Goal: Task Accomplishment & Management: Manage account settings

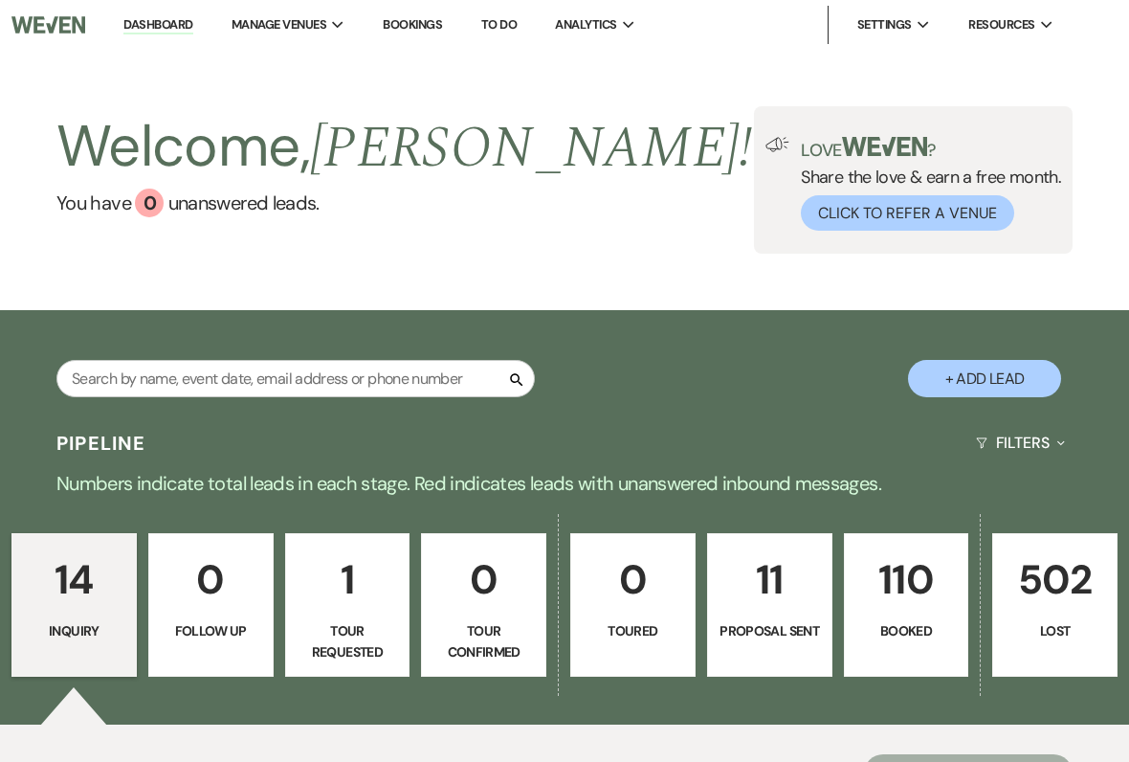
click at [896, 609] on p "110" at bounding box center [906, 579] width 100 height 64
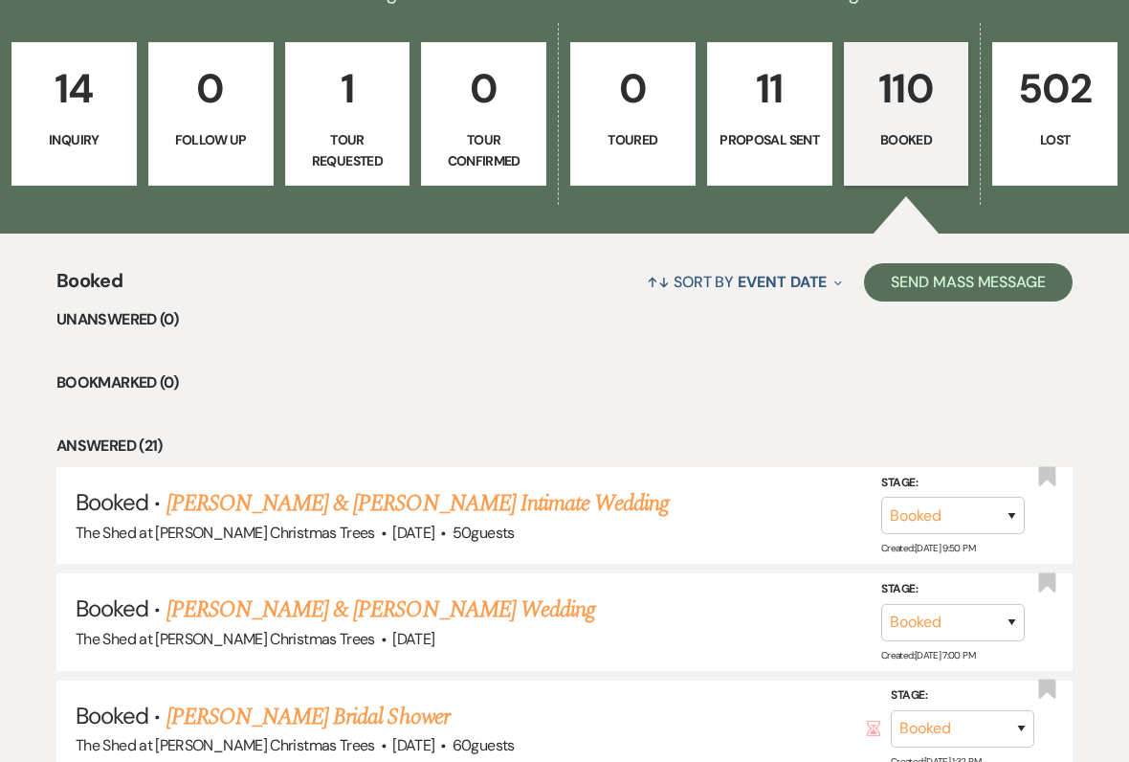
scroll to position [492, 0]
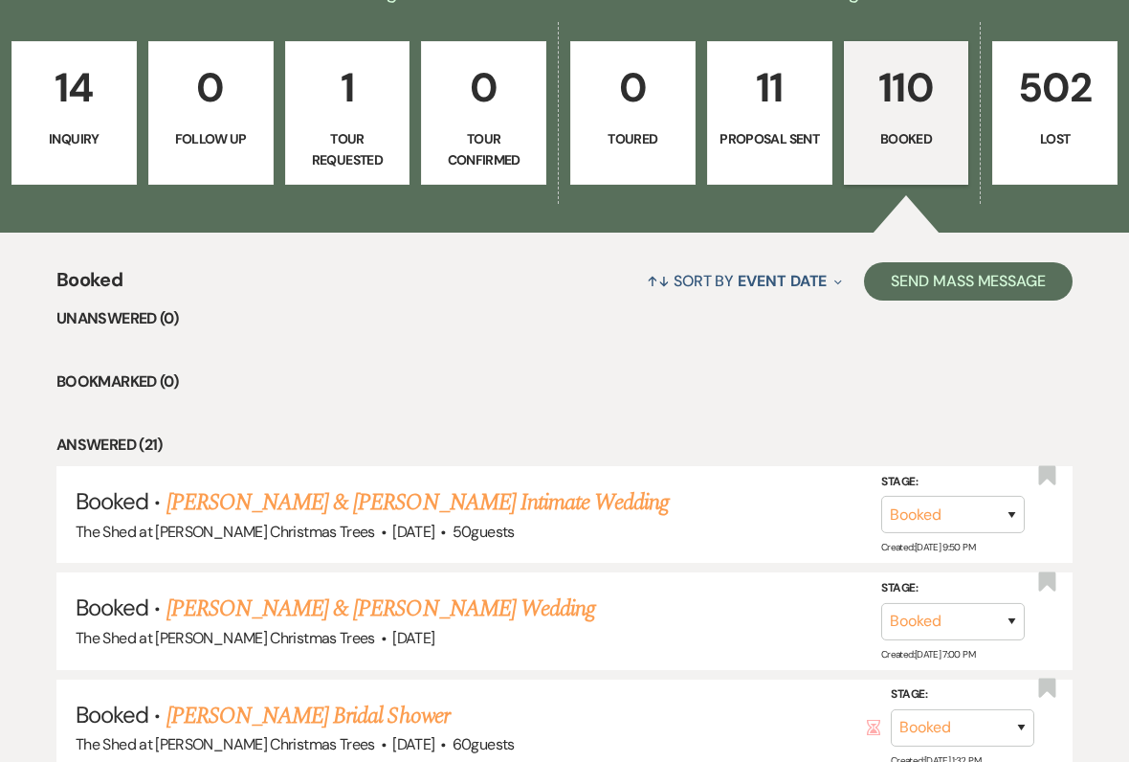
click at [233, 507] on link "[PERSON_NAME] & [PERSON_NAME] Intimate Wedding" at bounding box center [417, 502] width 503 height 34
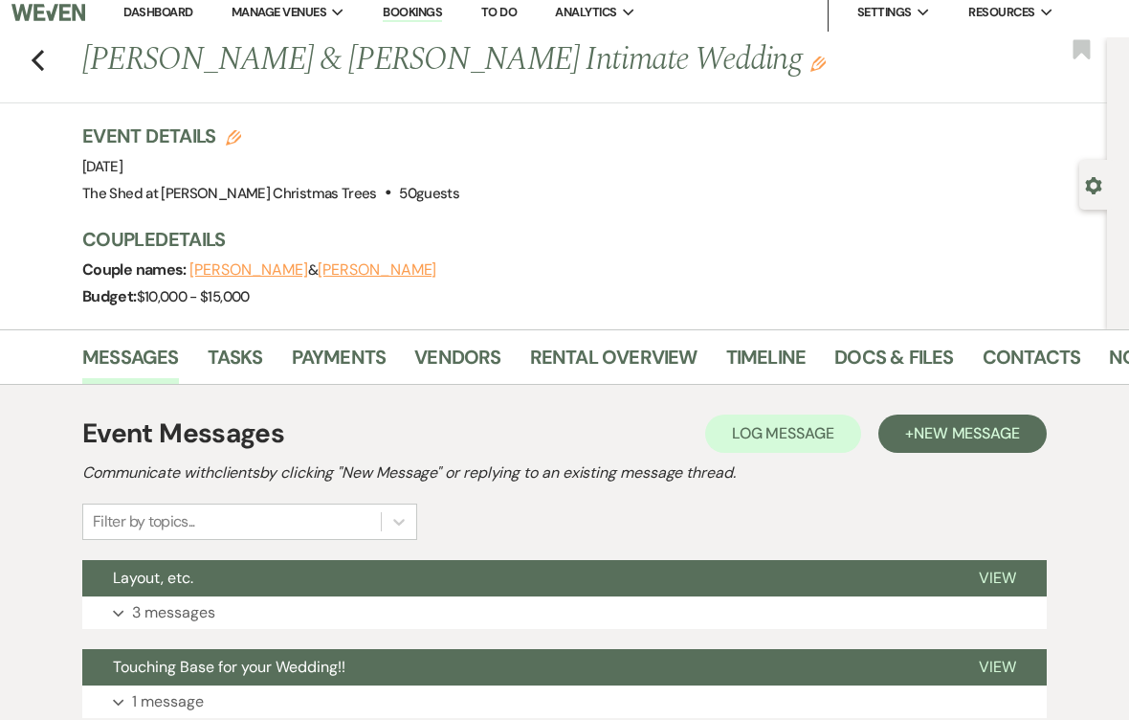
scroll to position [13, 0]
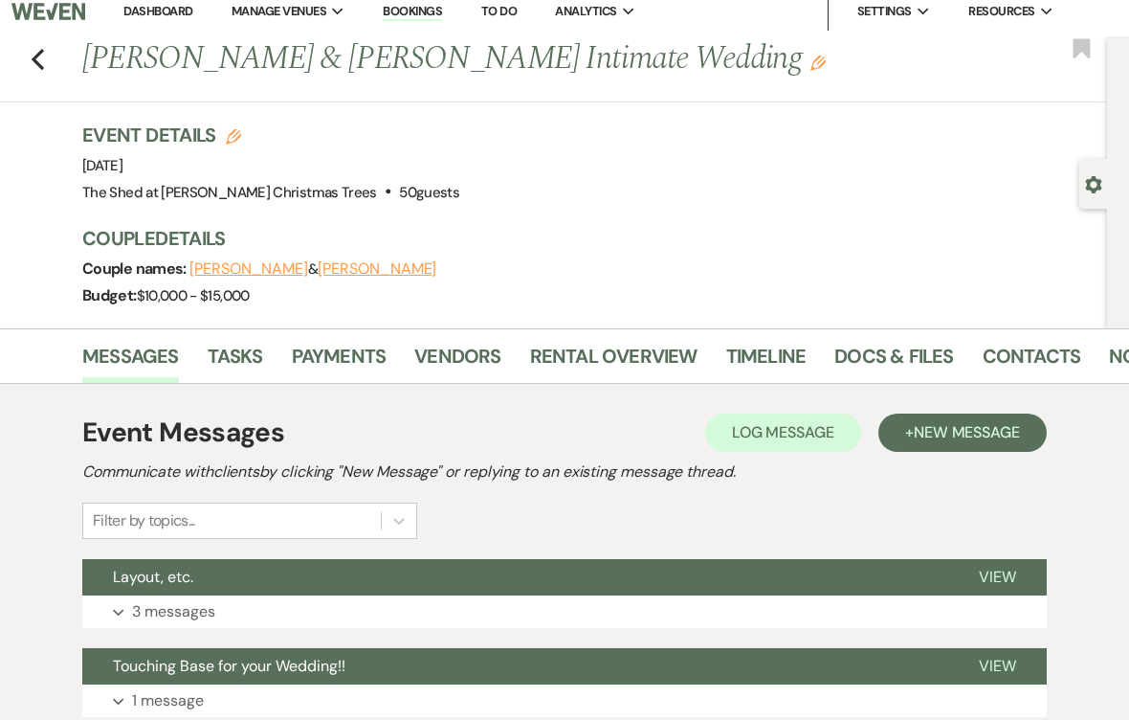
click at [917, 343] on link "Docs & Files" at bounding box center [893, 362] width 119 height 42
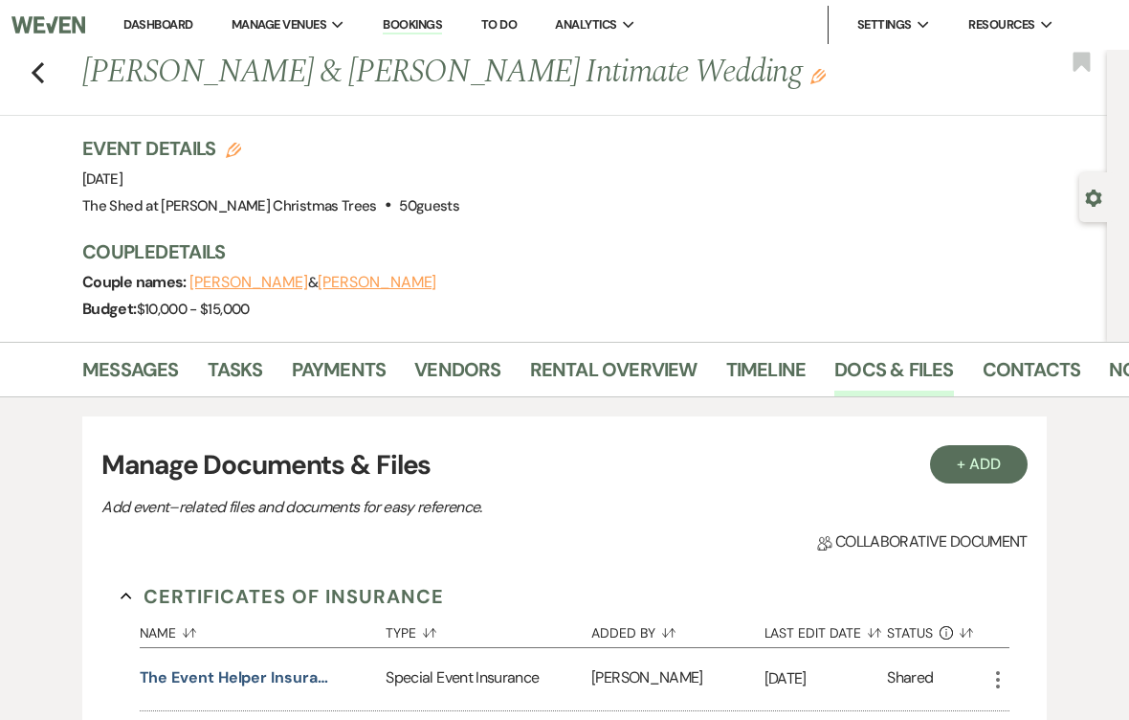
click at [451, 354] on link "Vendors" at bounding box center [457, 375] width 86 height 42
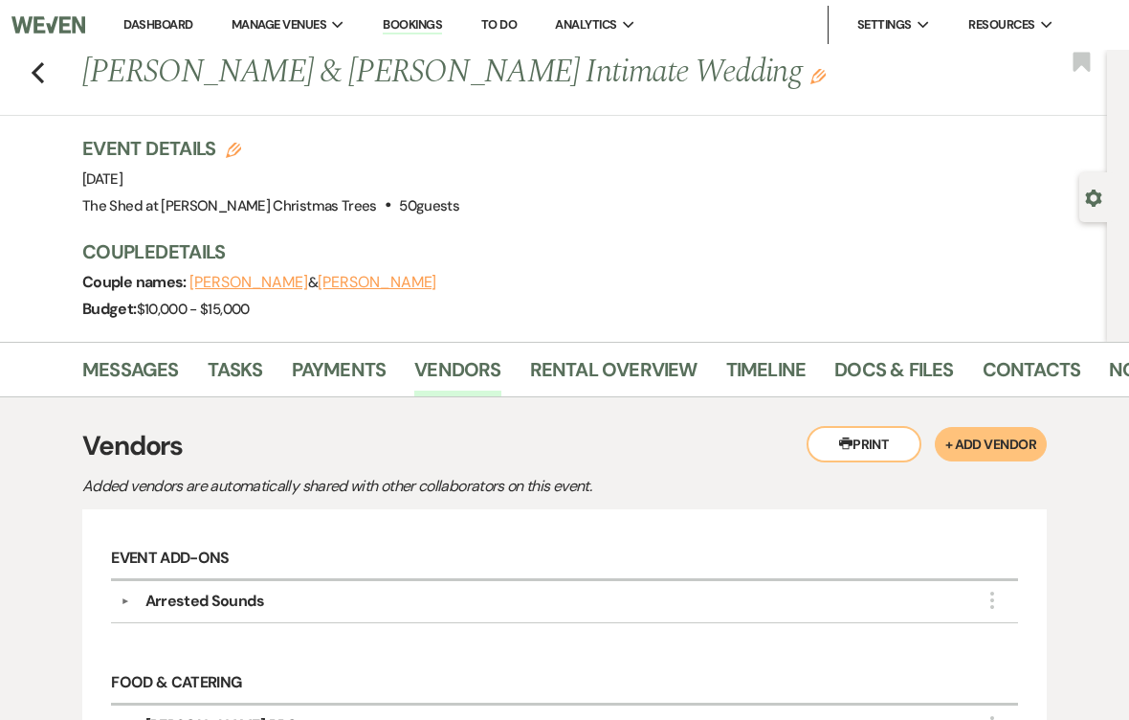
click at [139, 368] on link "Messages" at bounding box center [130, 375] width 97 height 42
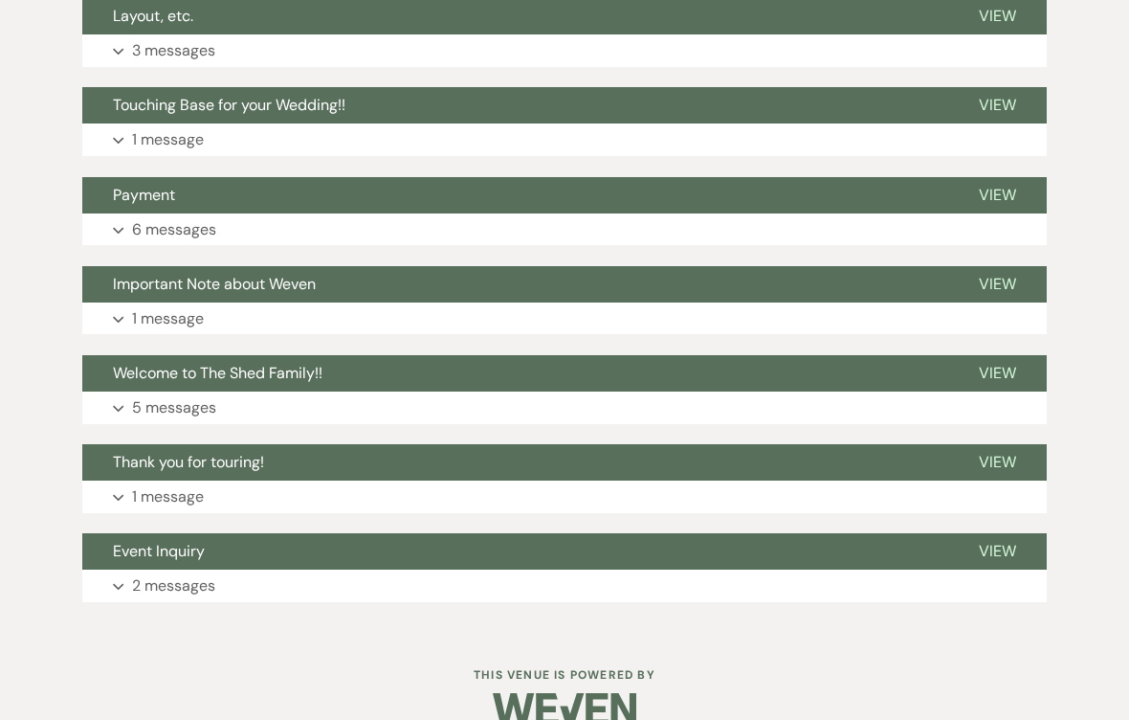
scroll to position [579, 0]
